Goal: Task Accomplishment & Management: Manage account settings

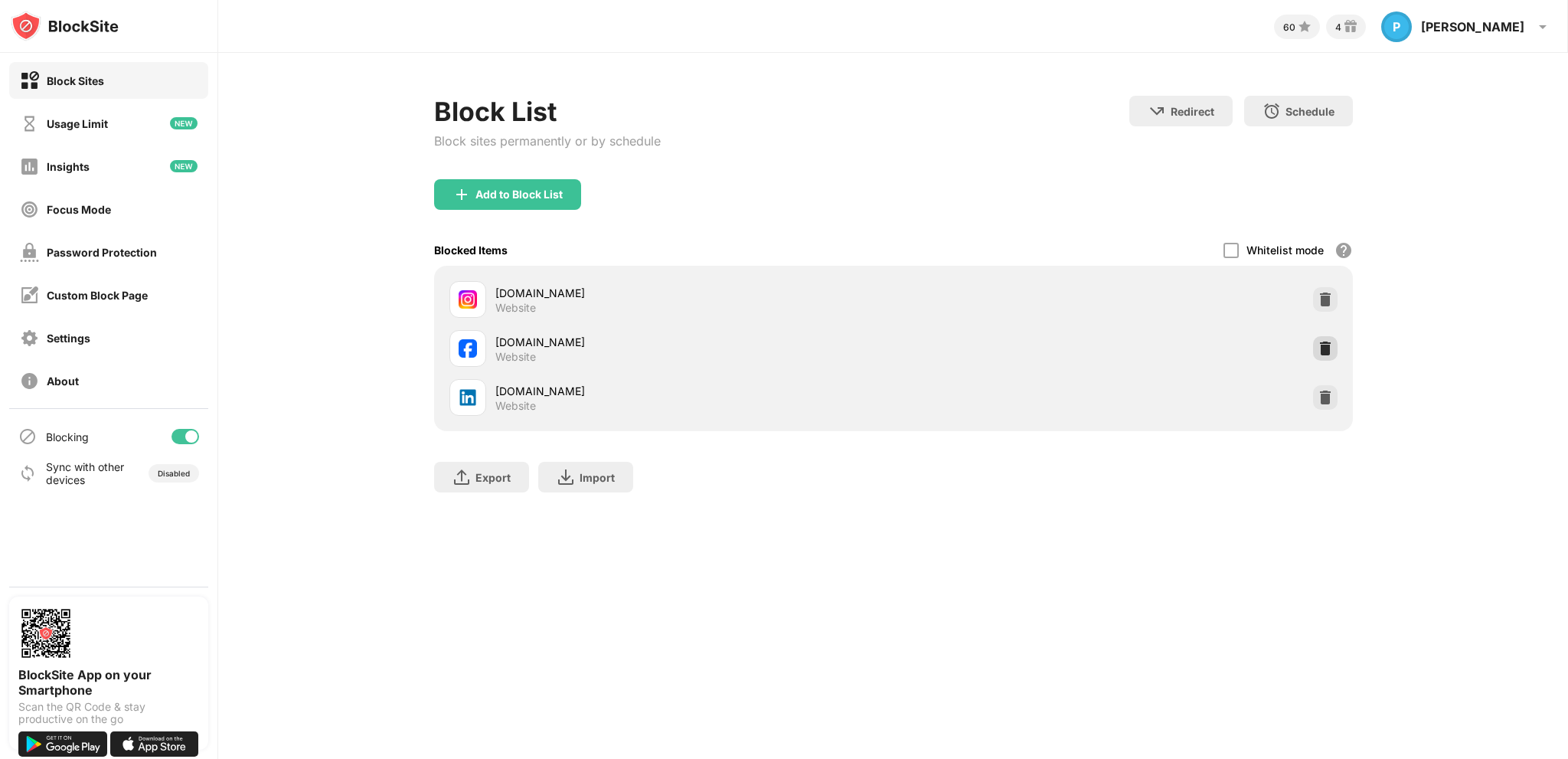
click at [1328, 360] on div "[DOMAIN_NAME] Website" at bounding box center [893, 348] width 900 height 49
click at [1327, 343] on img at bounding box center [1325, 349] width 15 height 15
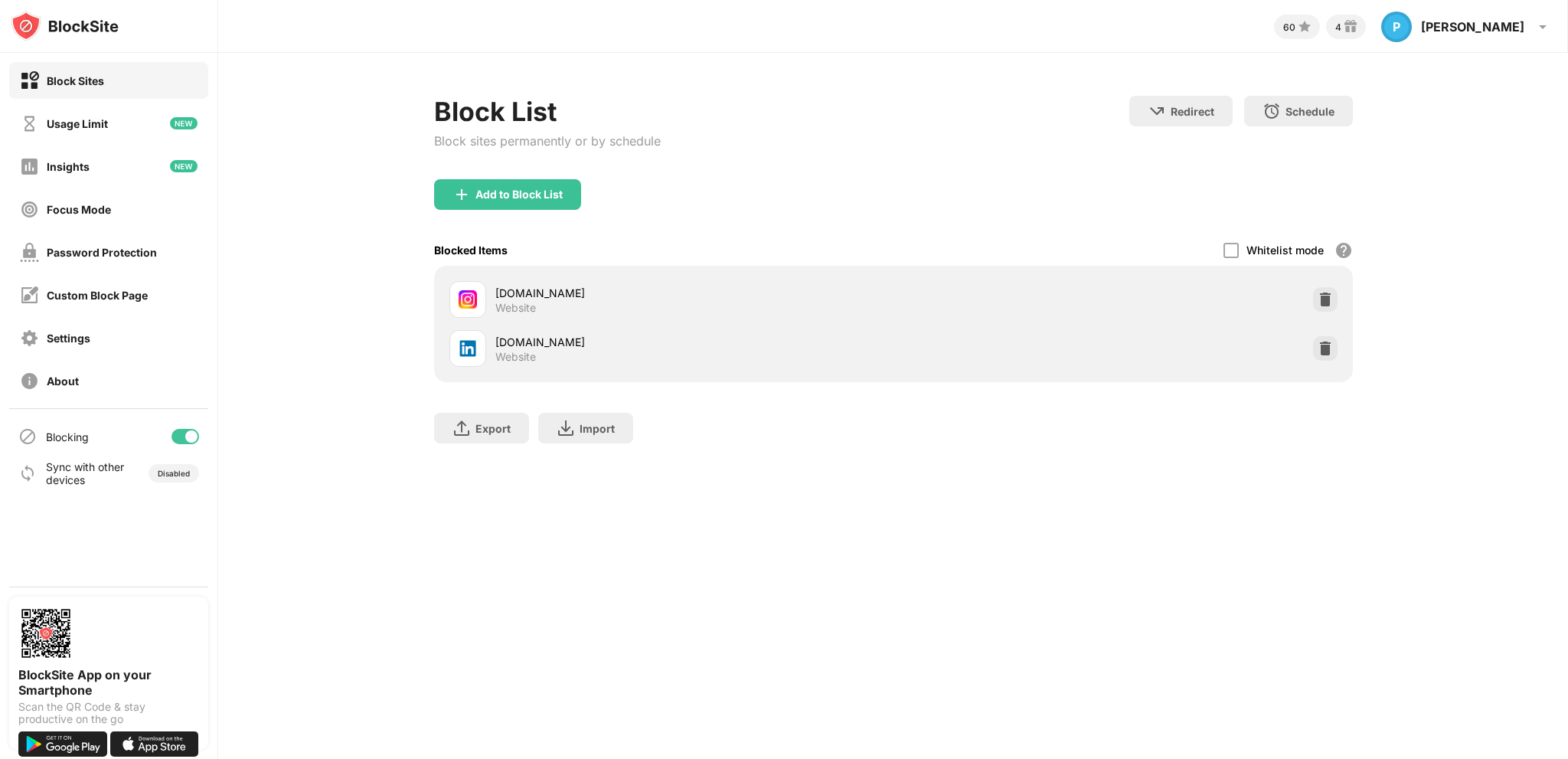
click at [512, 194] on div "Add to Block List" at bounding box center [519, 194] width 87 height 12
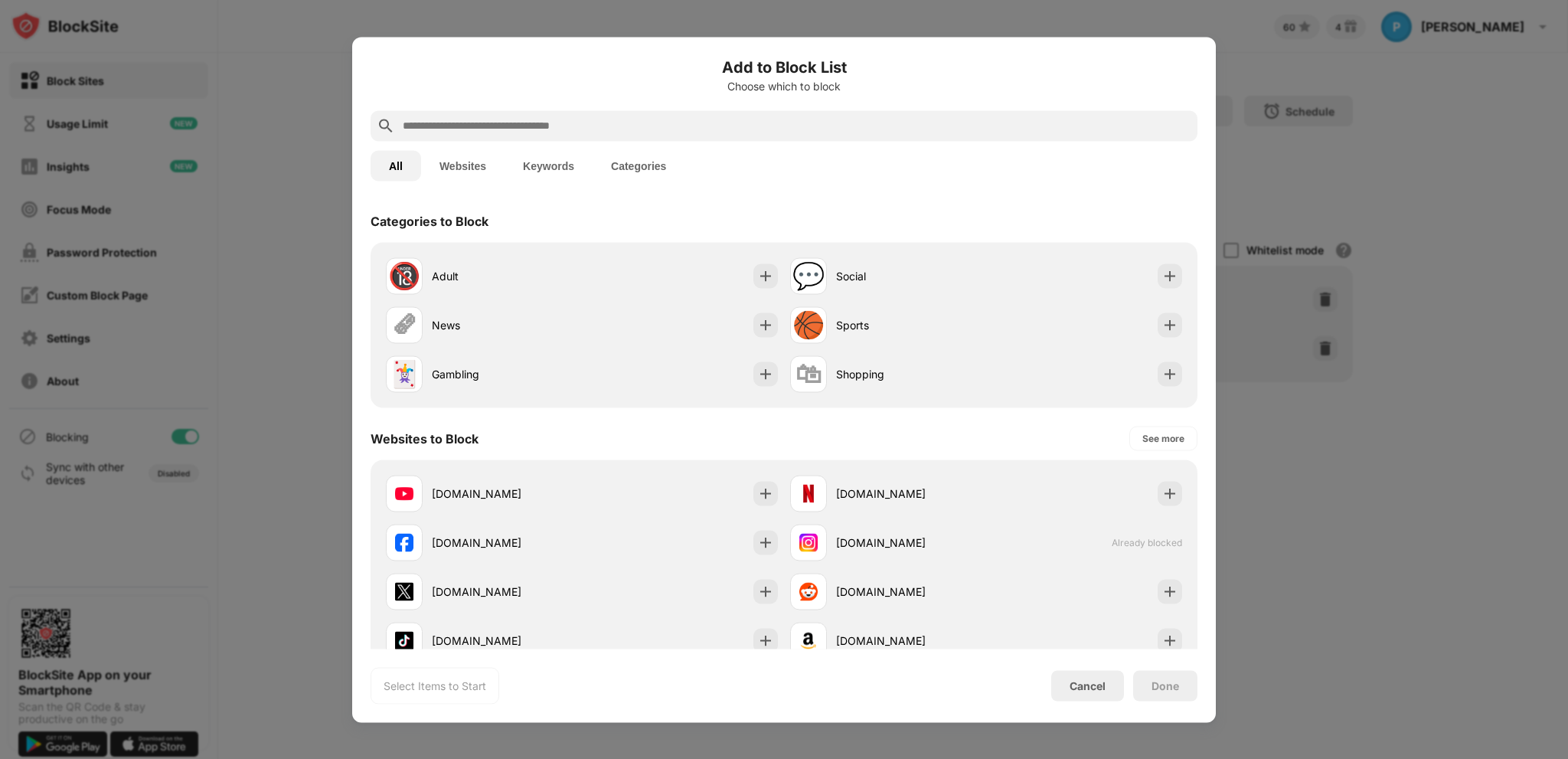
click at [506, 128] on input "text" at bounding box center [796, 125] width 790 height 18
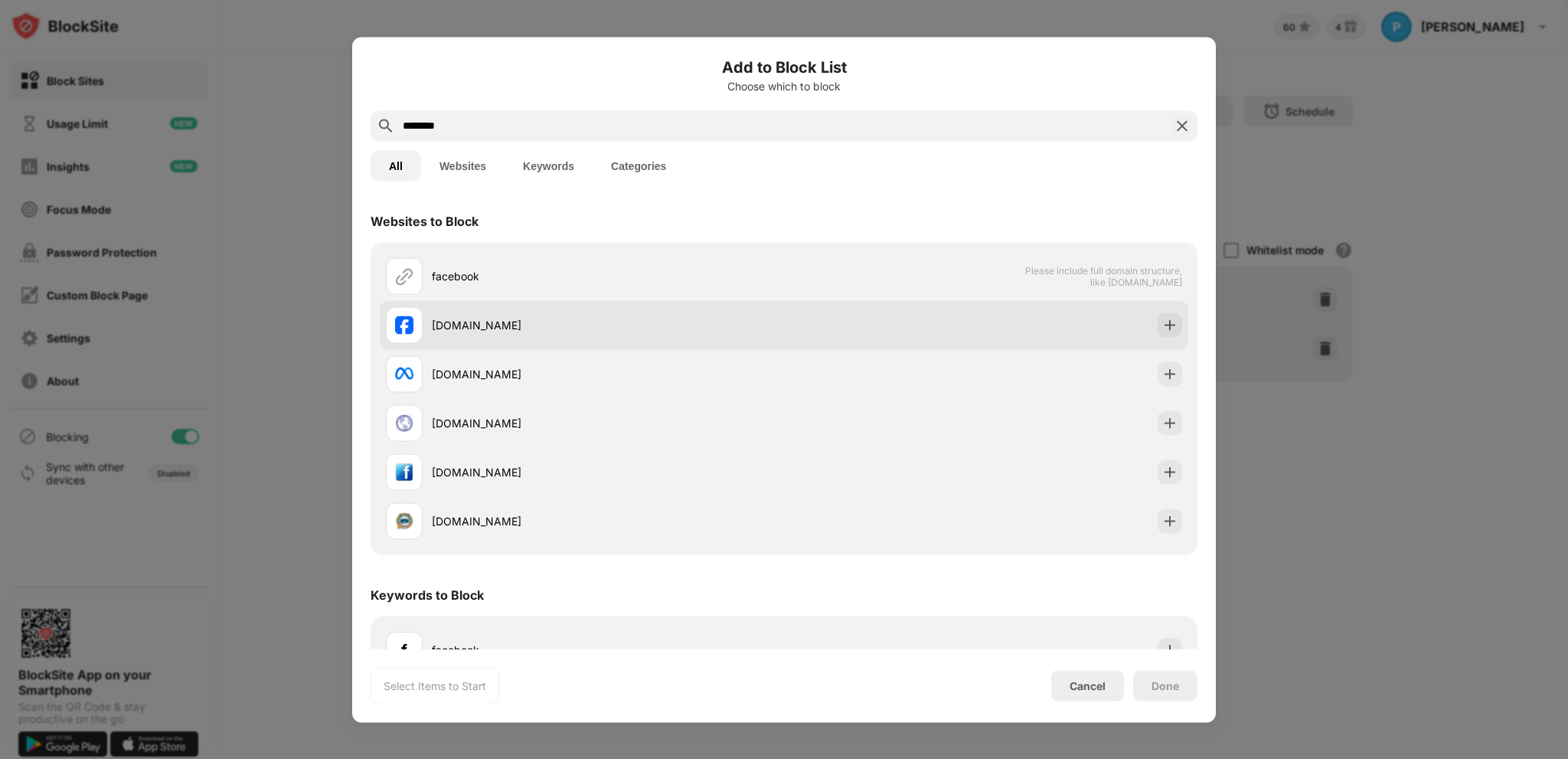
type input "********"
click at [551, 333] on div "[DOMAIN_NAME]" at bounding box center [585, 325] width 398 height 36
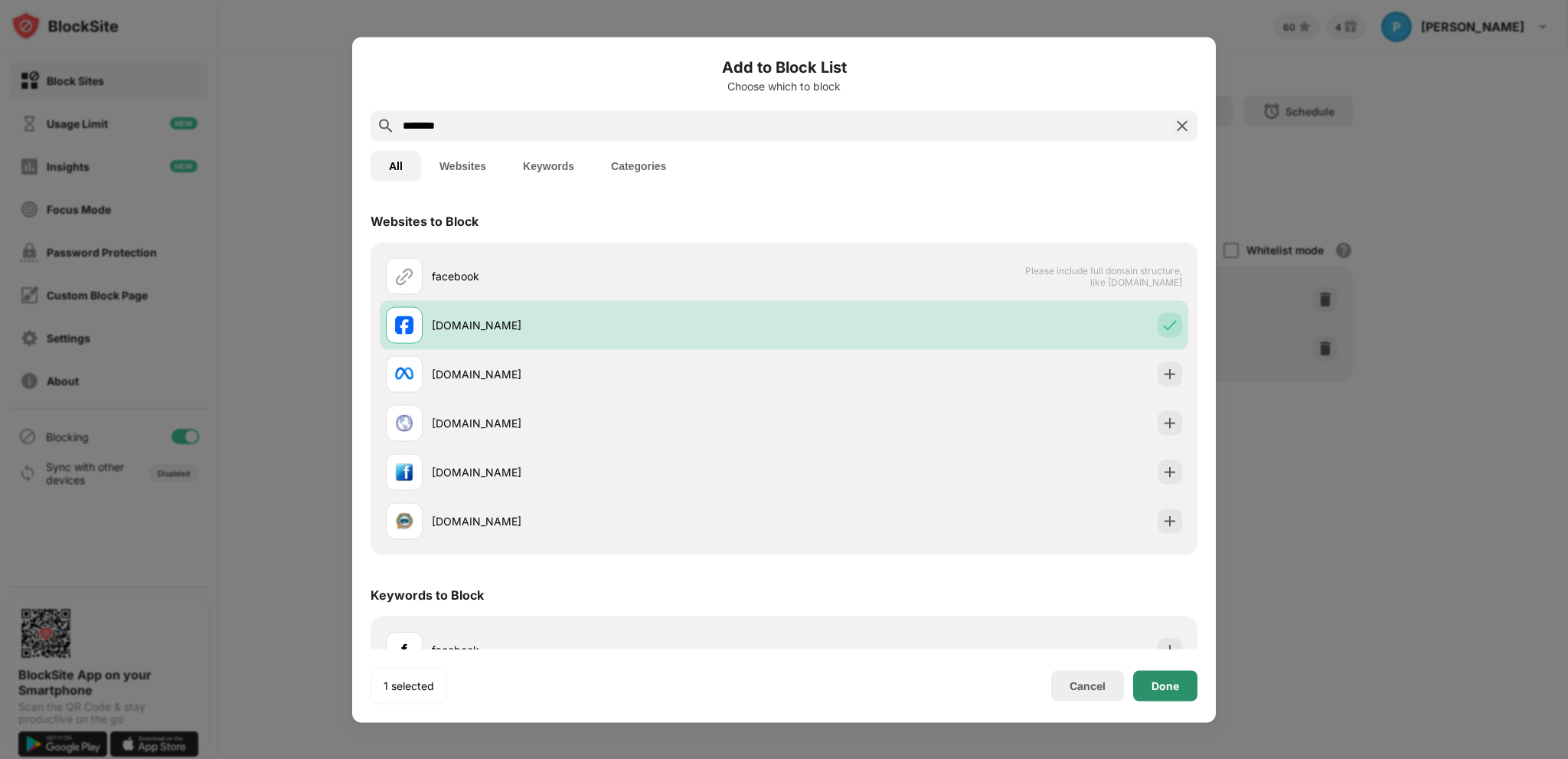
click at [1170, 696] on div "Done" at bounding box center [1165, 685] width 64 height 31
